Goal: Information Seeking & Learning: Learn about a topic

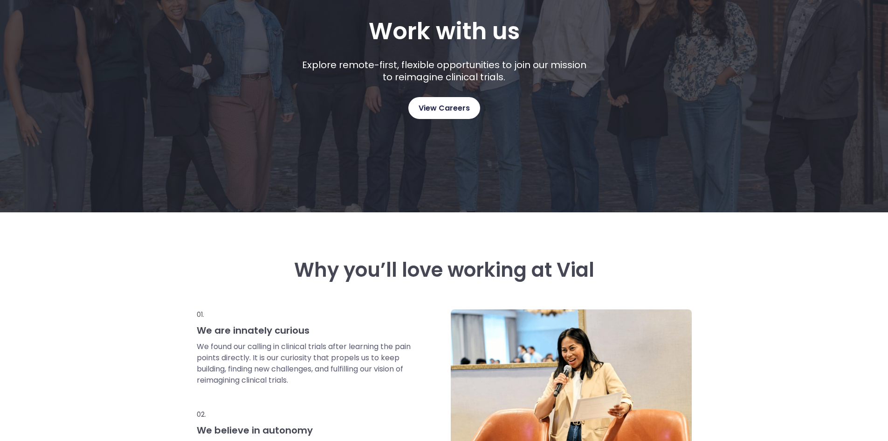
scroll to position [187, 0]
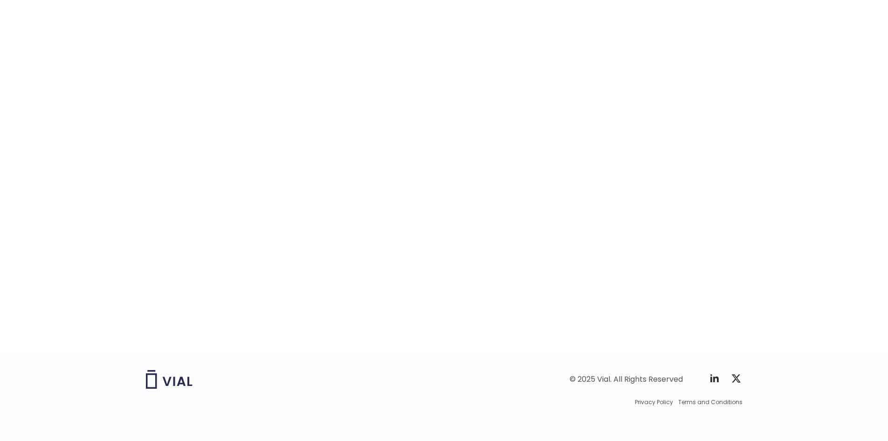
scroll to position [1388, 0]
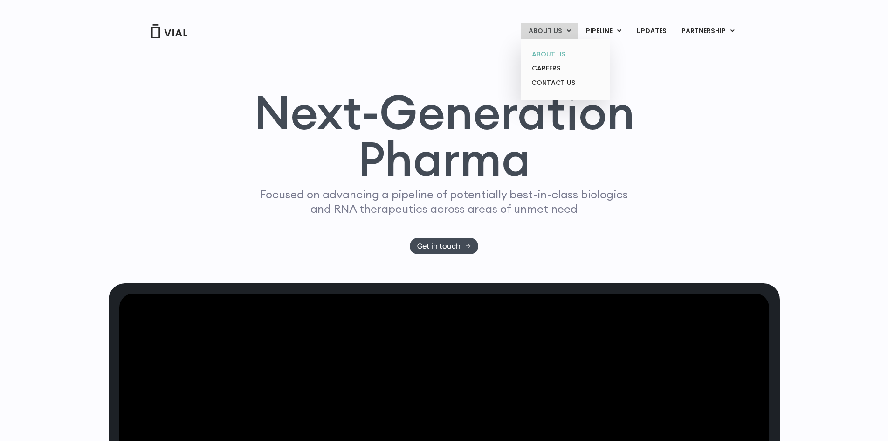
click at [558, 51] on link "ABOUT US" at bounding box center [566, 54] width 82 height 14
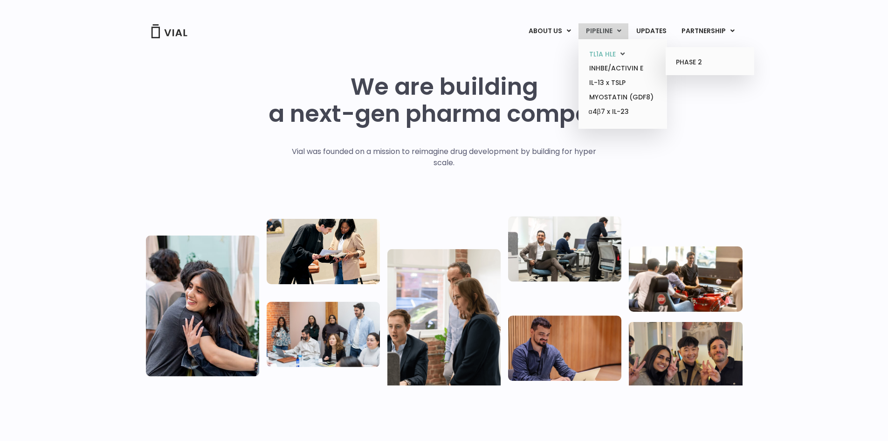
click at [614, 54] on link "TL1A HLE" at bounding box center [623, 54] width 82 height 14
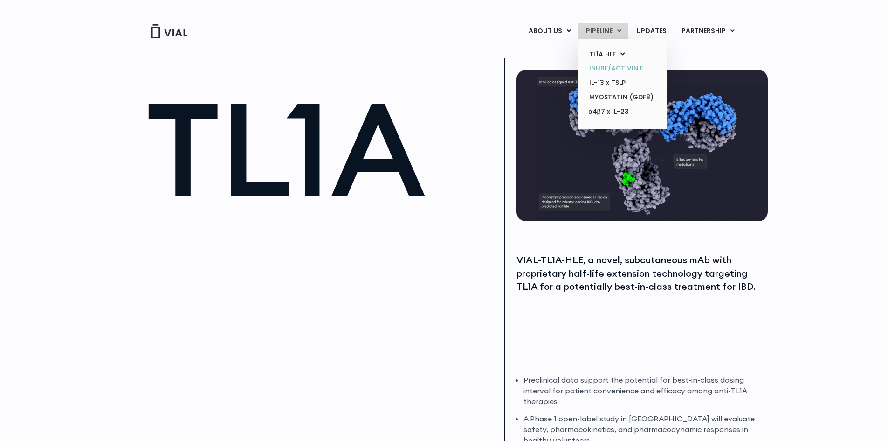
click at [608, 69] on link "INHBE/ACTIVIN E" at bounding box center [623, 68] width 82 height 14
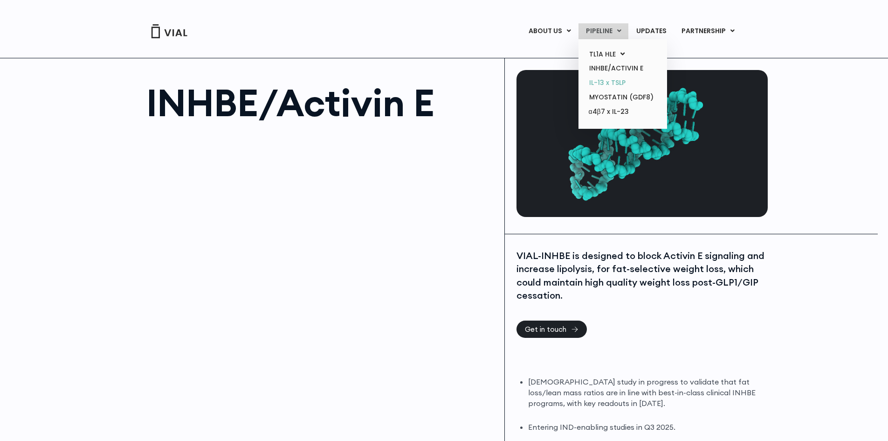
click at [615, 83] on link "IL-13 x TSLP" at bounding box center [623, 83] width 82 height 14
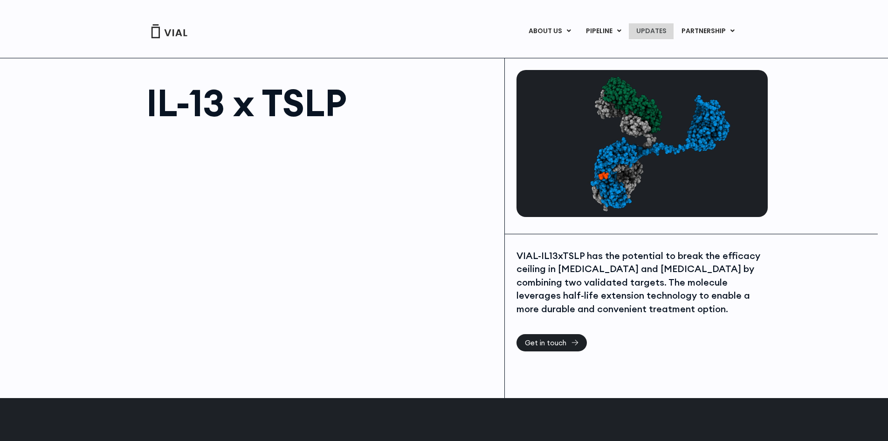
click at [655, 31] on link "UPDATES" at bounding box center [651, 31] width 45 height 16
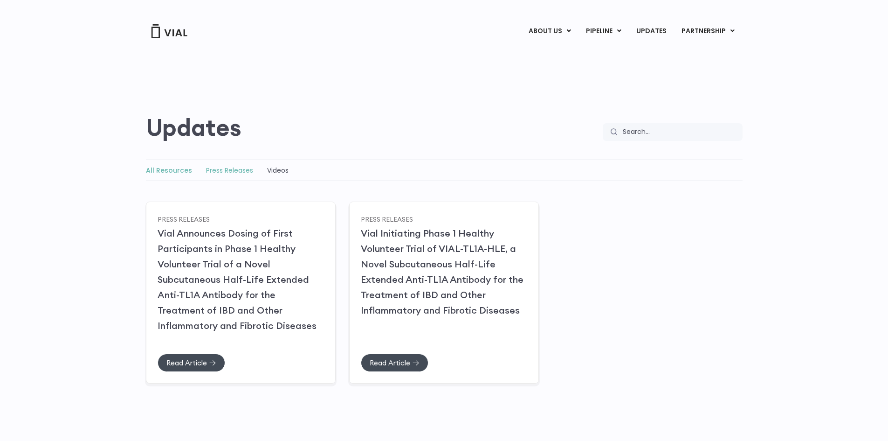
click at [240, 169] on link "Press Releases" at bounding box center [229, 170] width 47 height 9
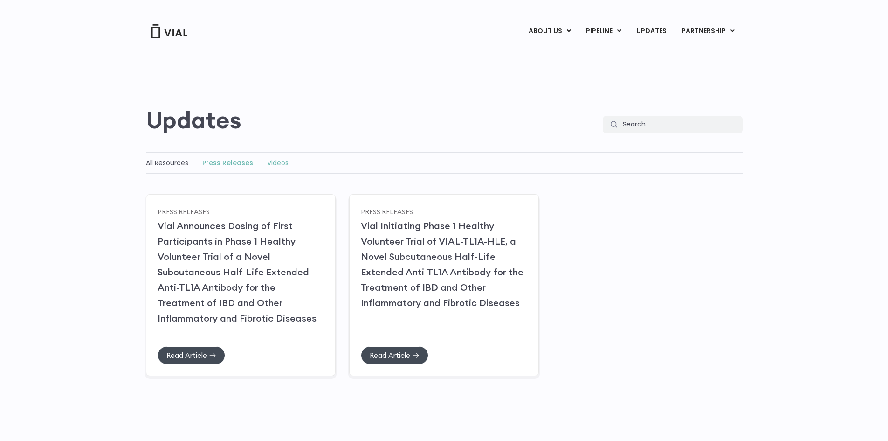
click at [281, 161] on link "Videos" at bounding box center [277, 162] width 21 height 9
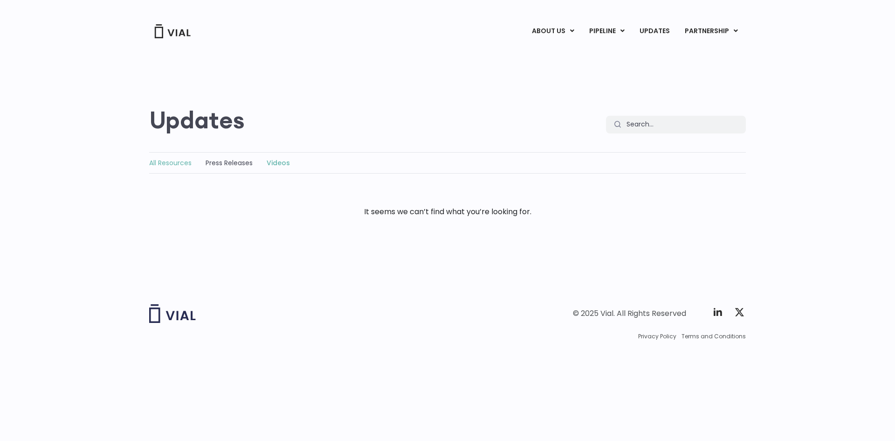
click at [185, 162] on link "All Resources" at bounding box center [170, 162] width 42 height 9
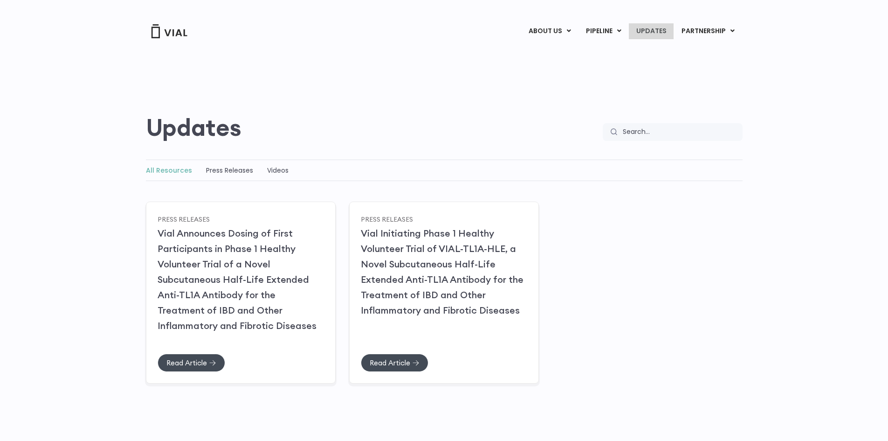
click at [659, 29] on link "UPDATES" at bounding box center [651, 31] width 45 height 16
click at [660, 26] on link "UPDATES" at bounding box center [651, 31] width 45 height 16
click at [712, 164] on div "All Resources Press Releases Videos" at bounding box center [444, 170] width 597 height 21
